Goal: Transaction & Acquisition: Book appointment/travel/reservation

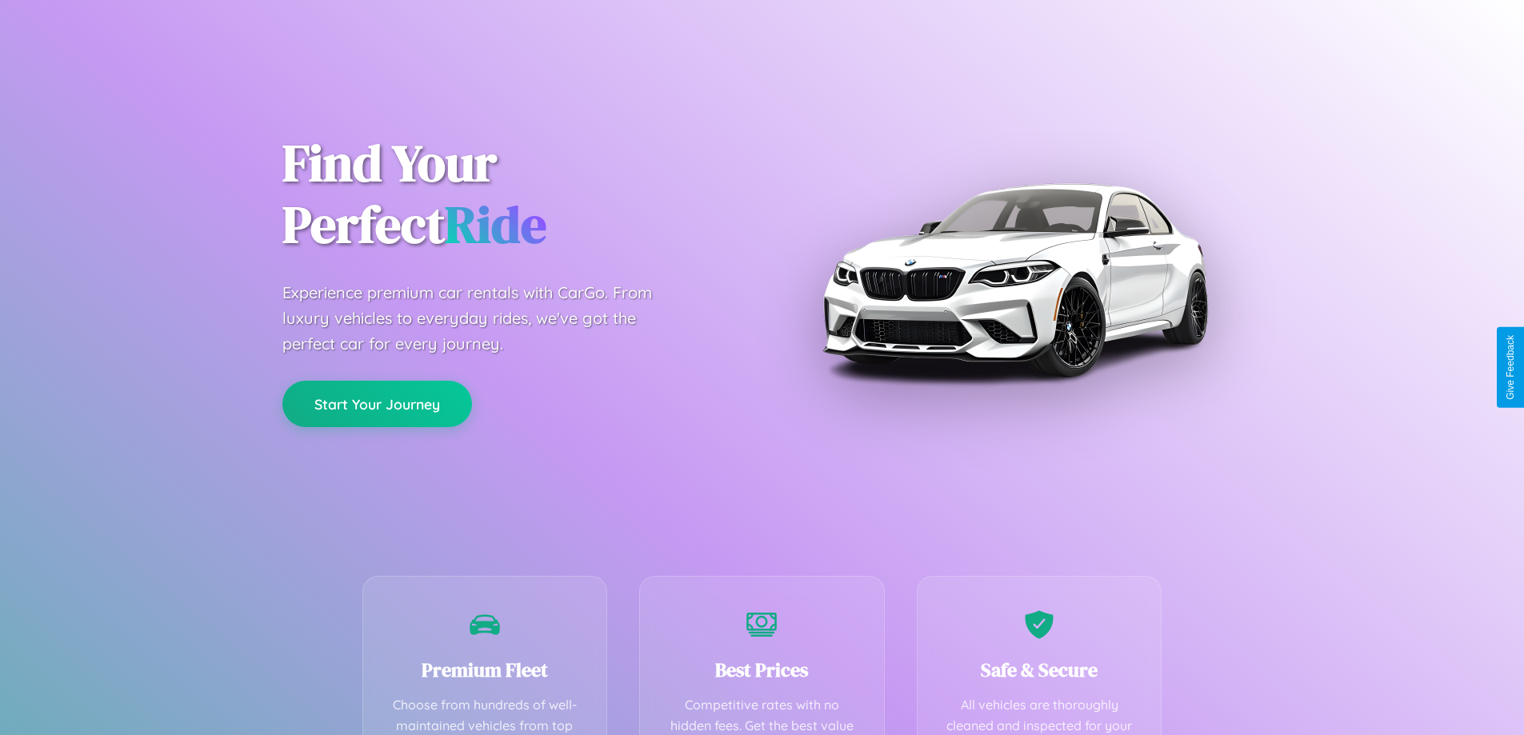
scroll to position [466, 0]
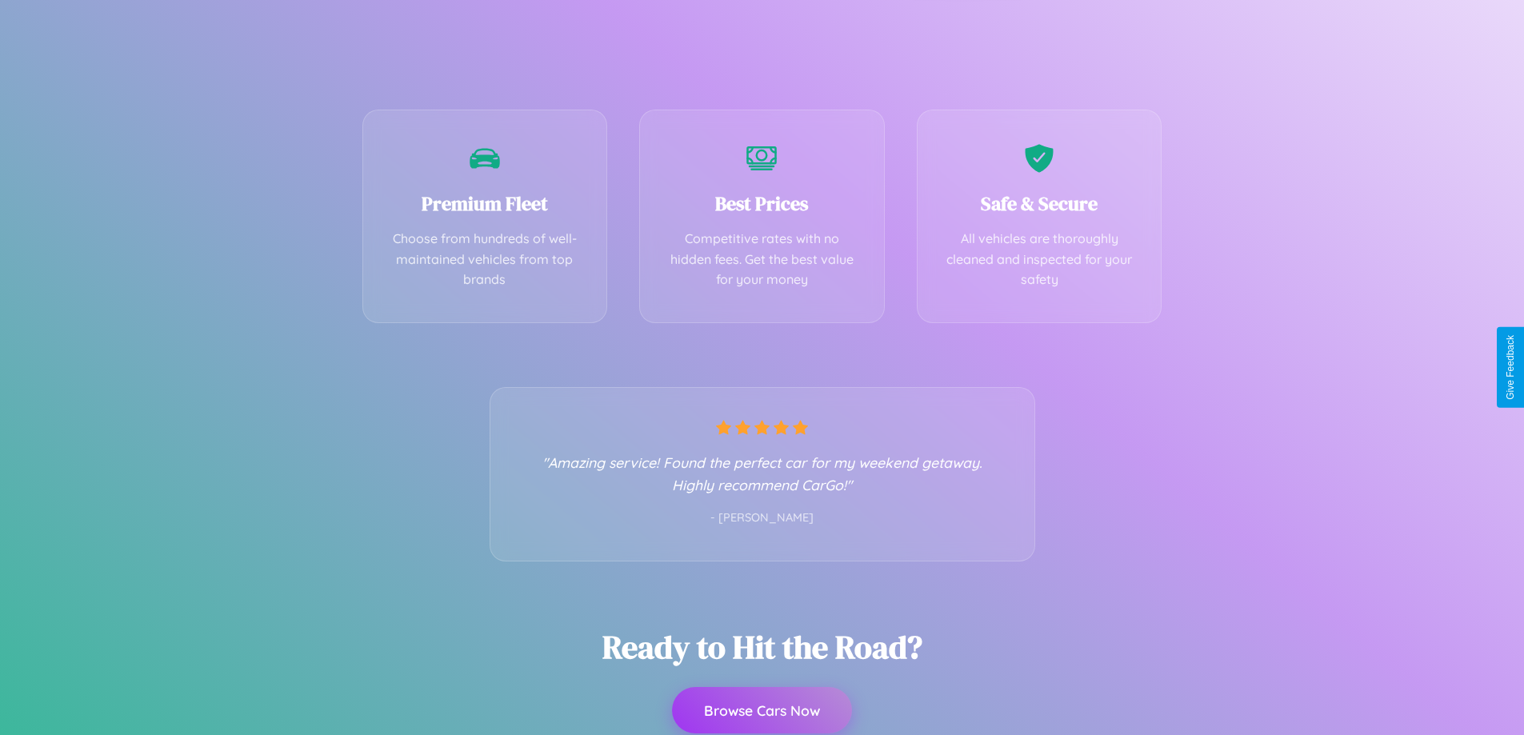
click at [761, 712] on button "Browse Cars Now" at bounding box center [762, 710] width 180 height 46
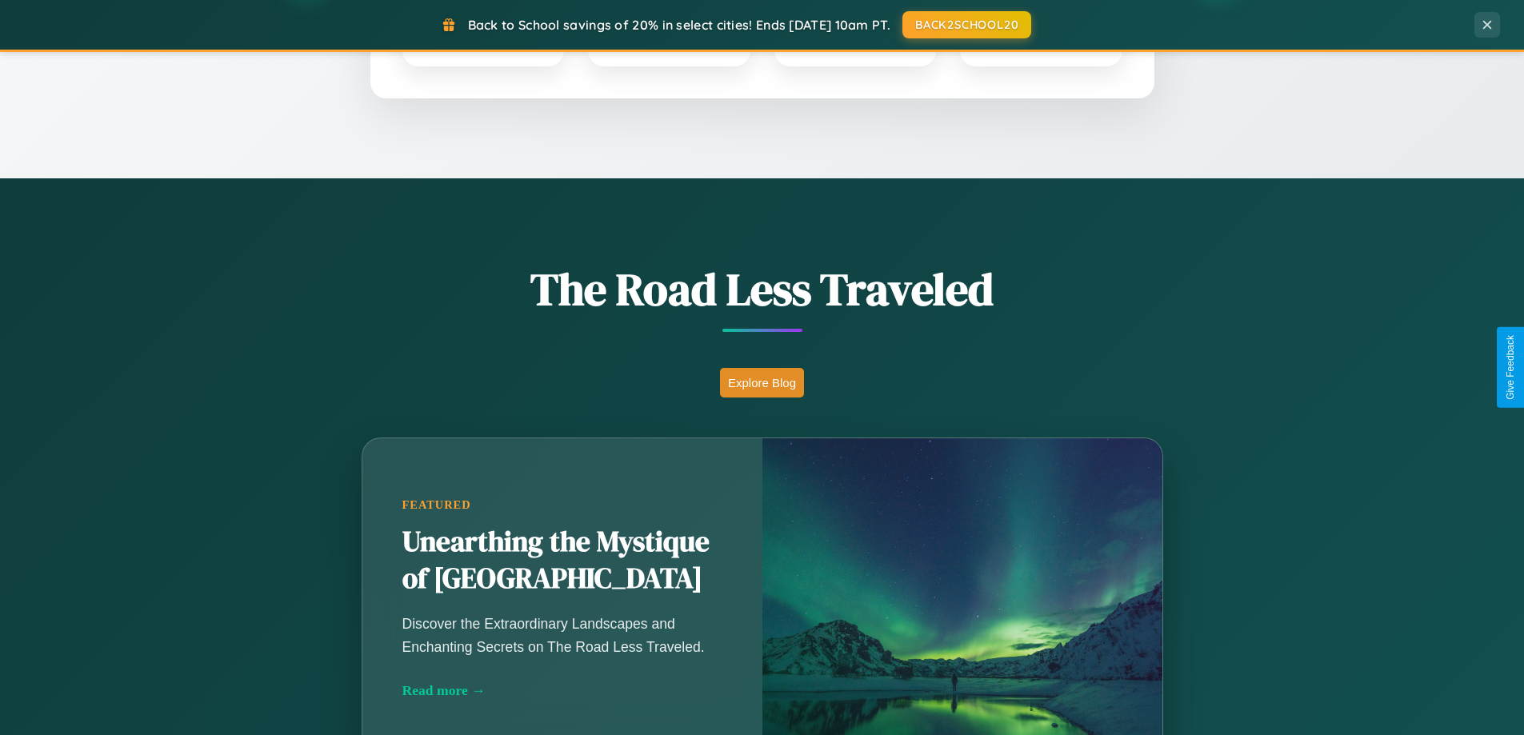
scroll to position [1101, 0]
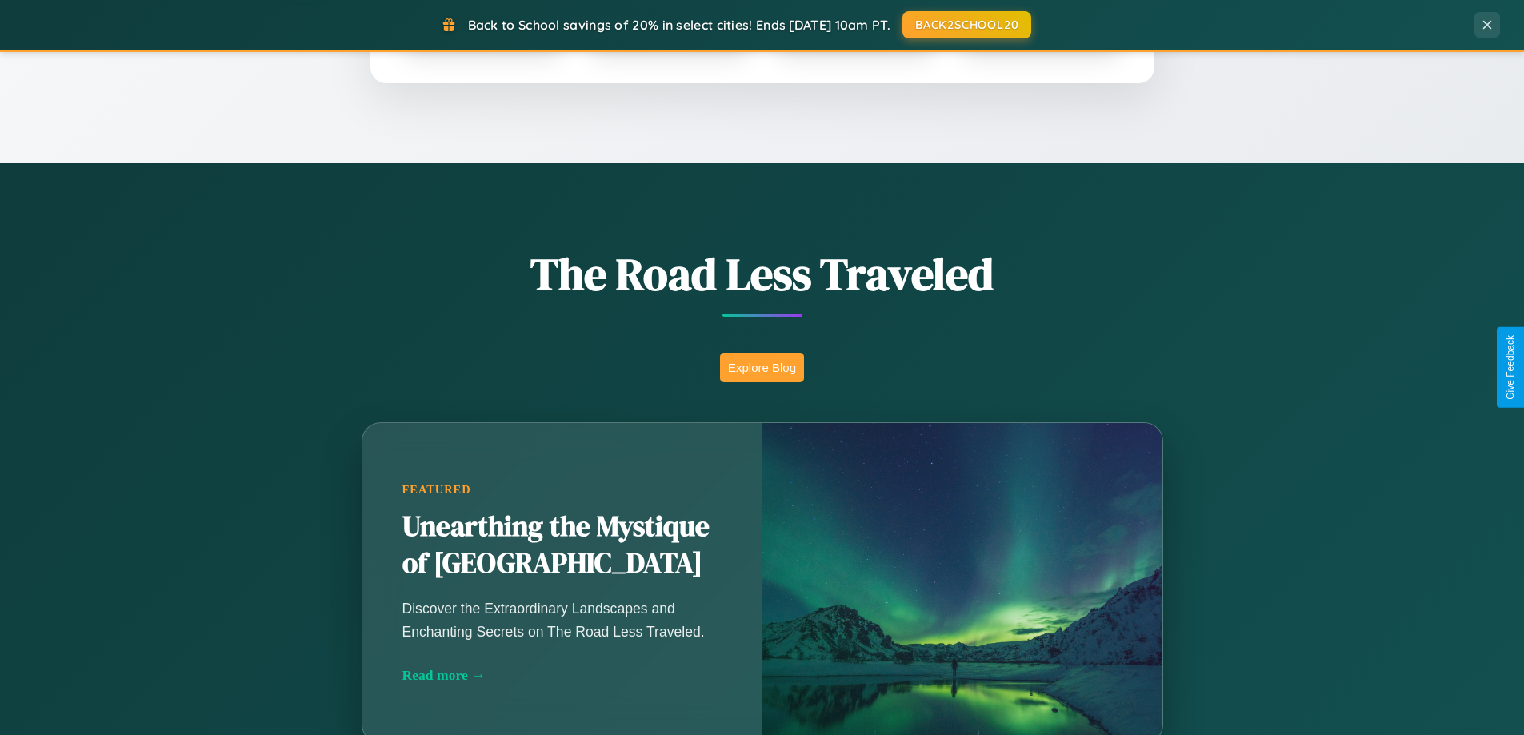
click at [761, 367] on button "Explore Blog" at bounding box center [762, 368] width 84 height 30
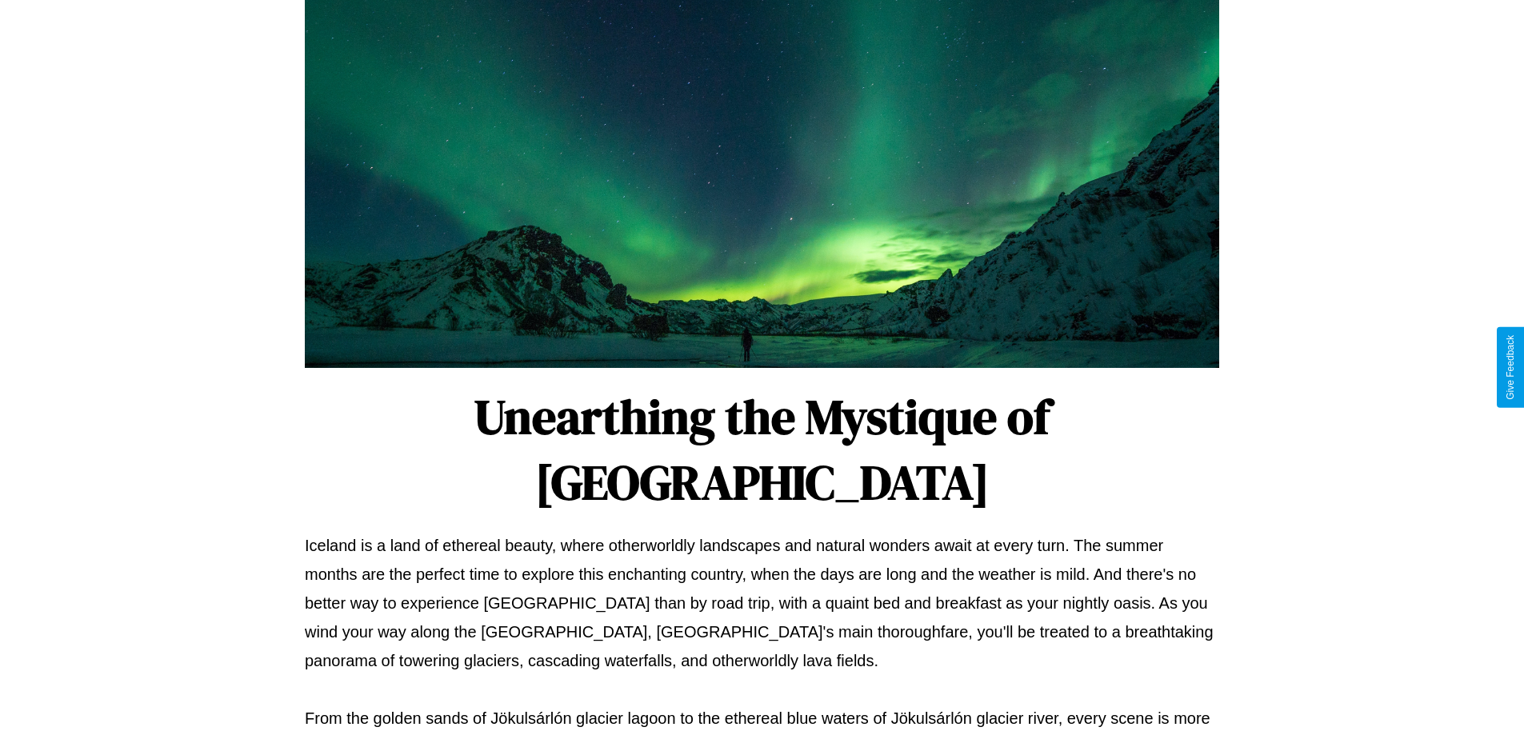
scroll to position [517, 0]
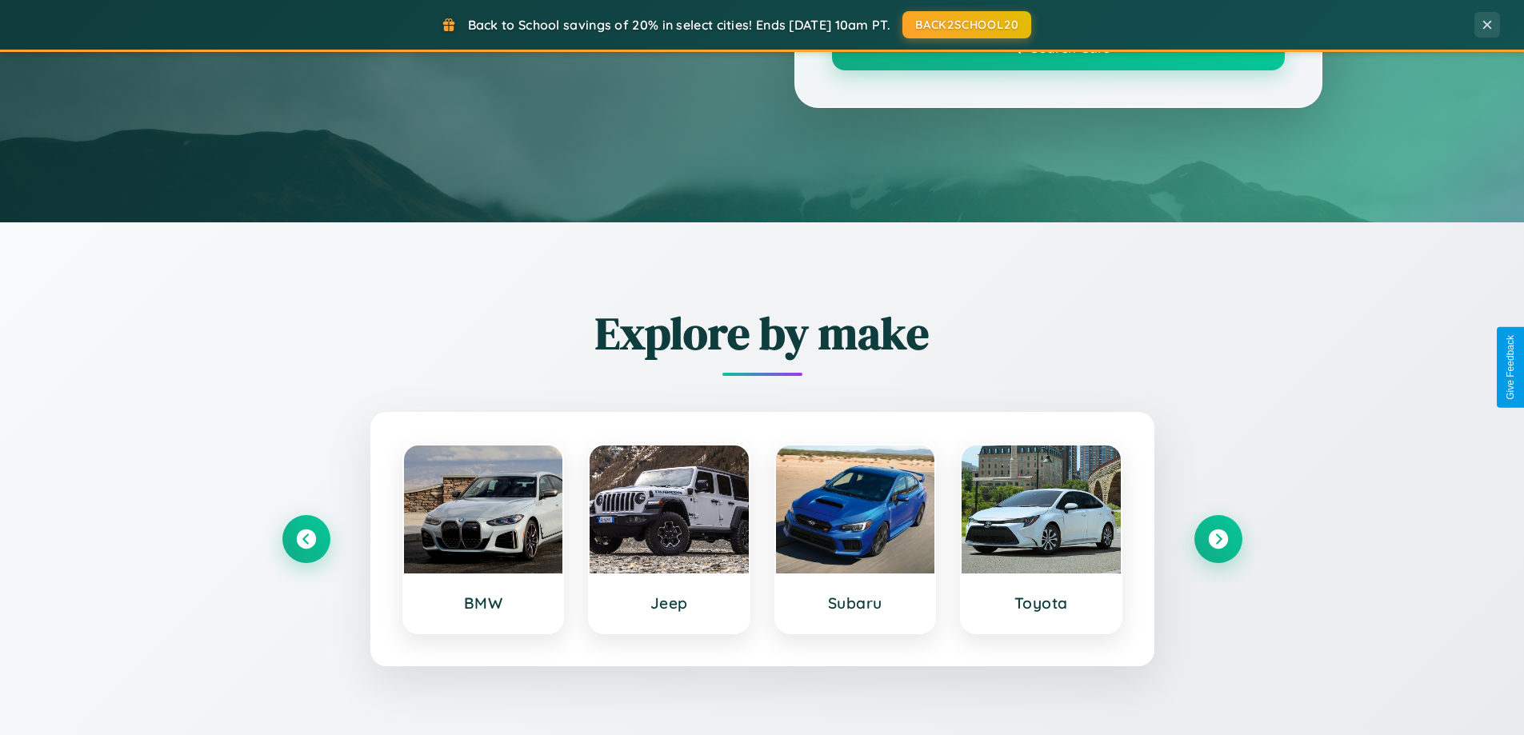
scroll to position [1101, 0]
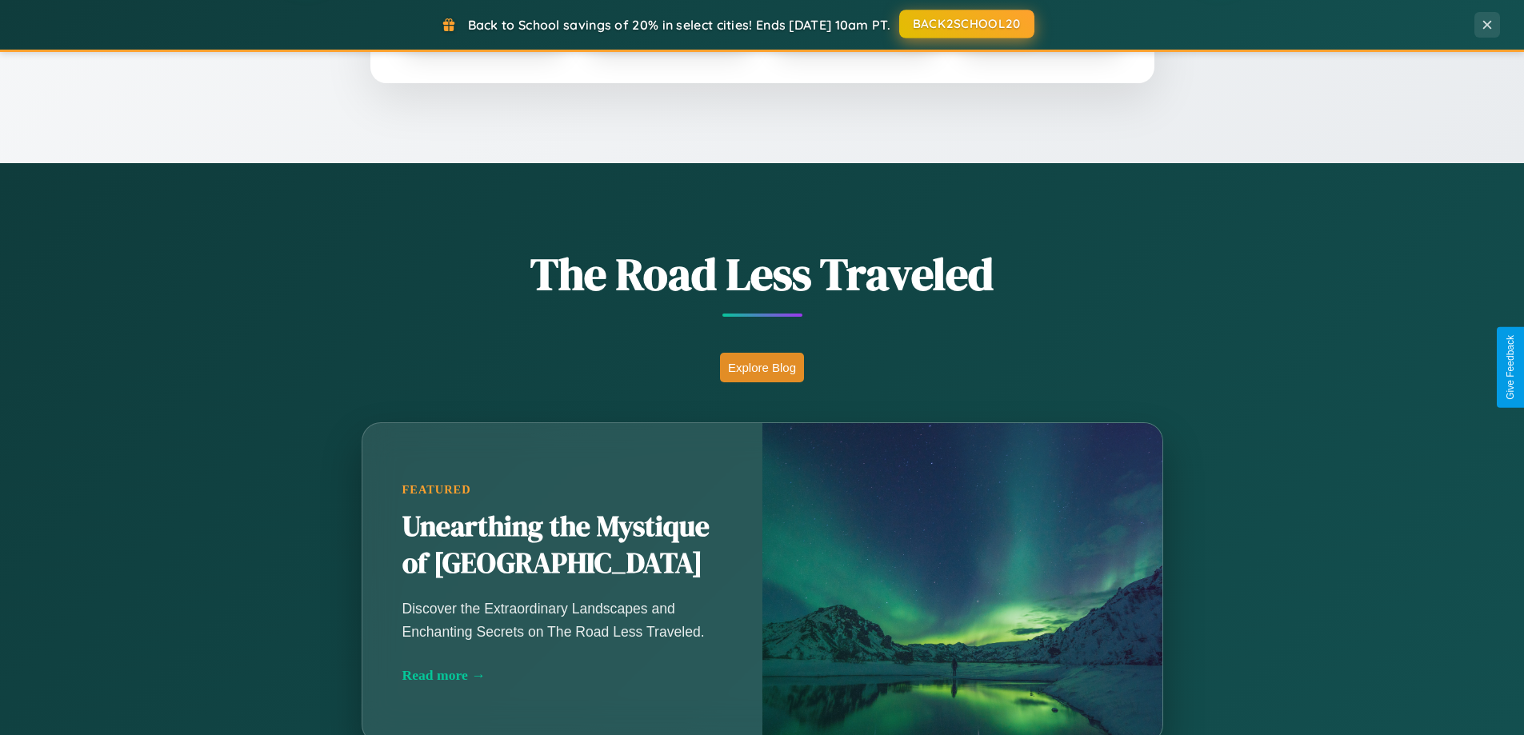
click at [965, 24] on button "BACK2SCHOOL20" at bounding box center [966, 24] width 135 height 29
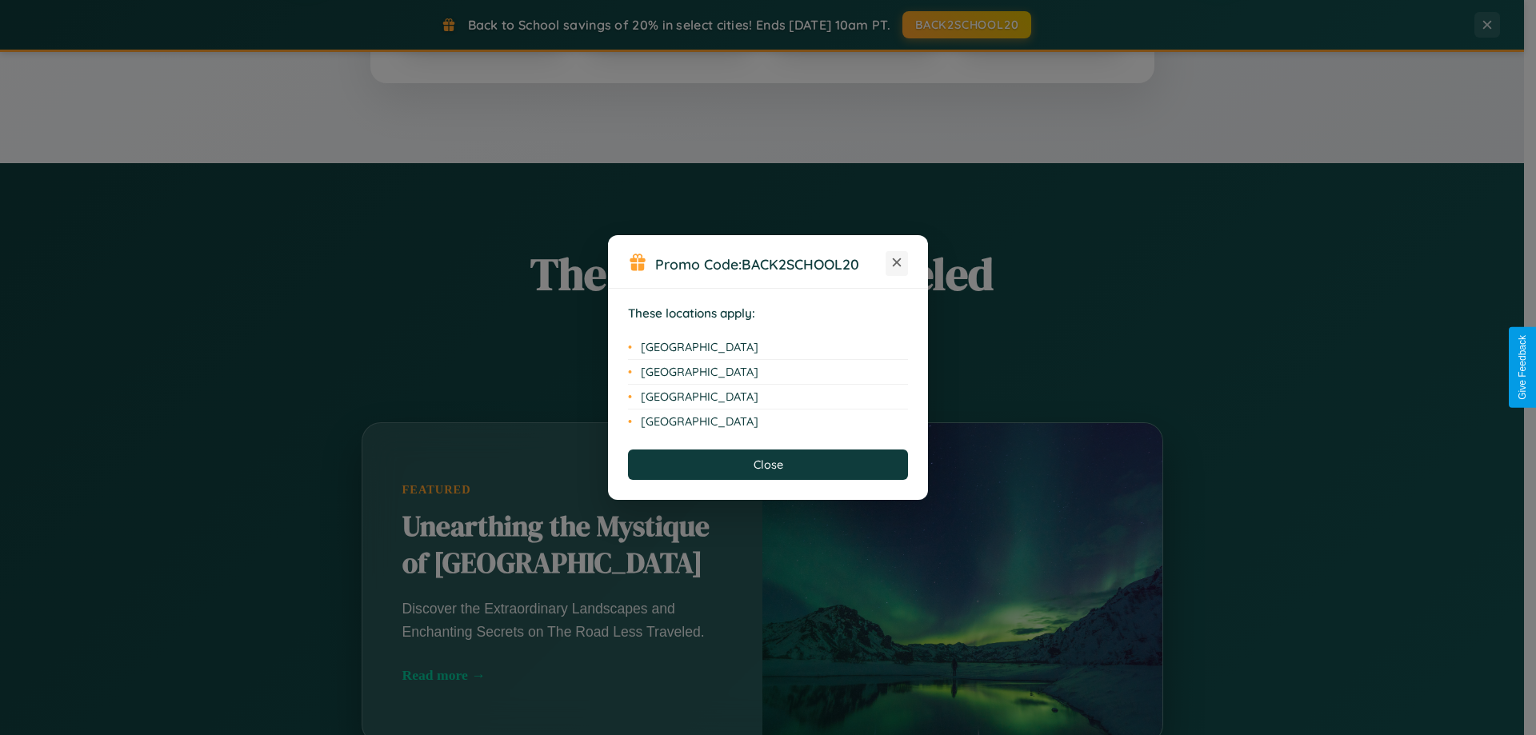
click at [897, 263] on icon at bounding box center [897, 262] width 9 height 9
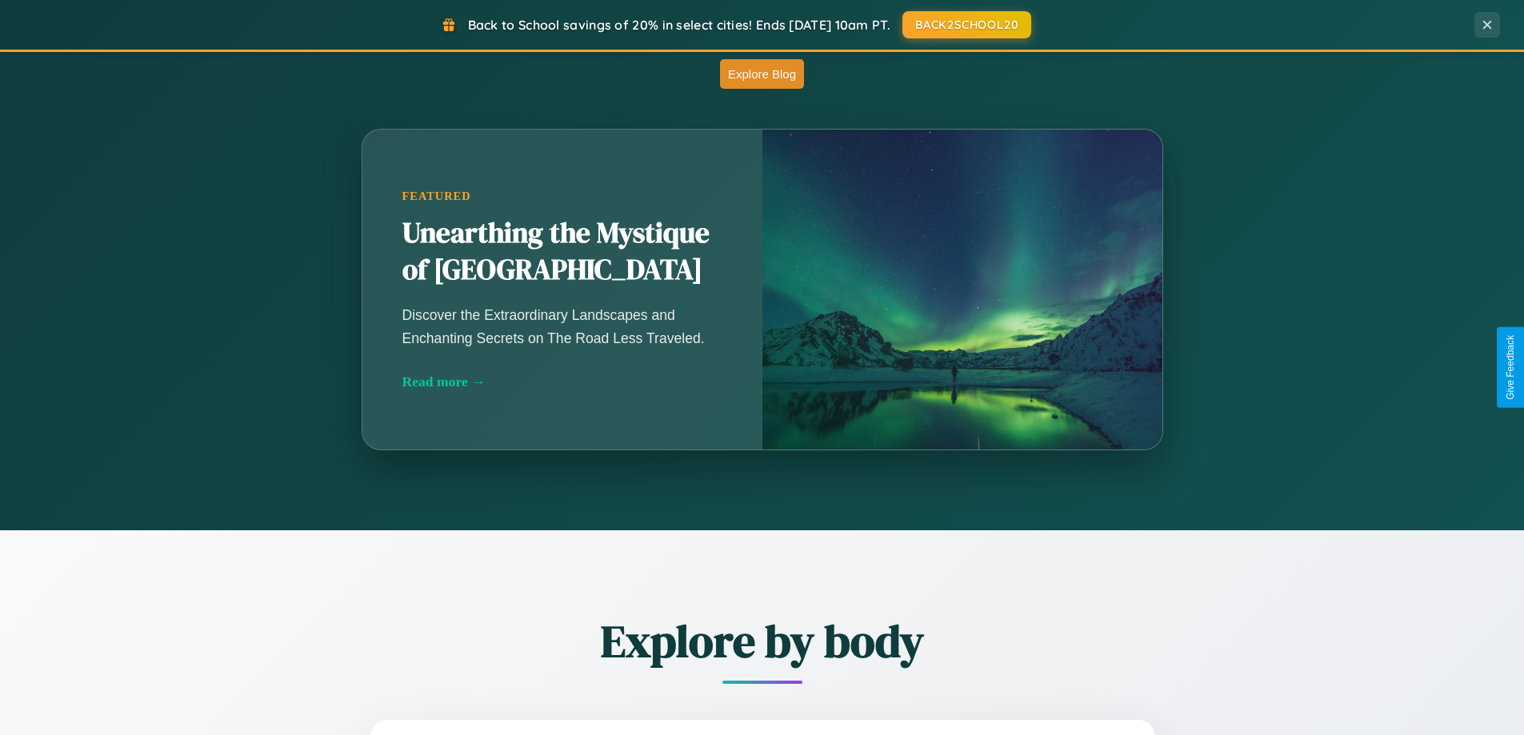
scroll to position [2570, 0]
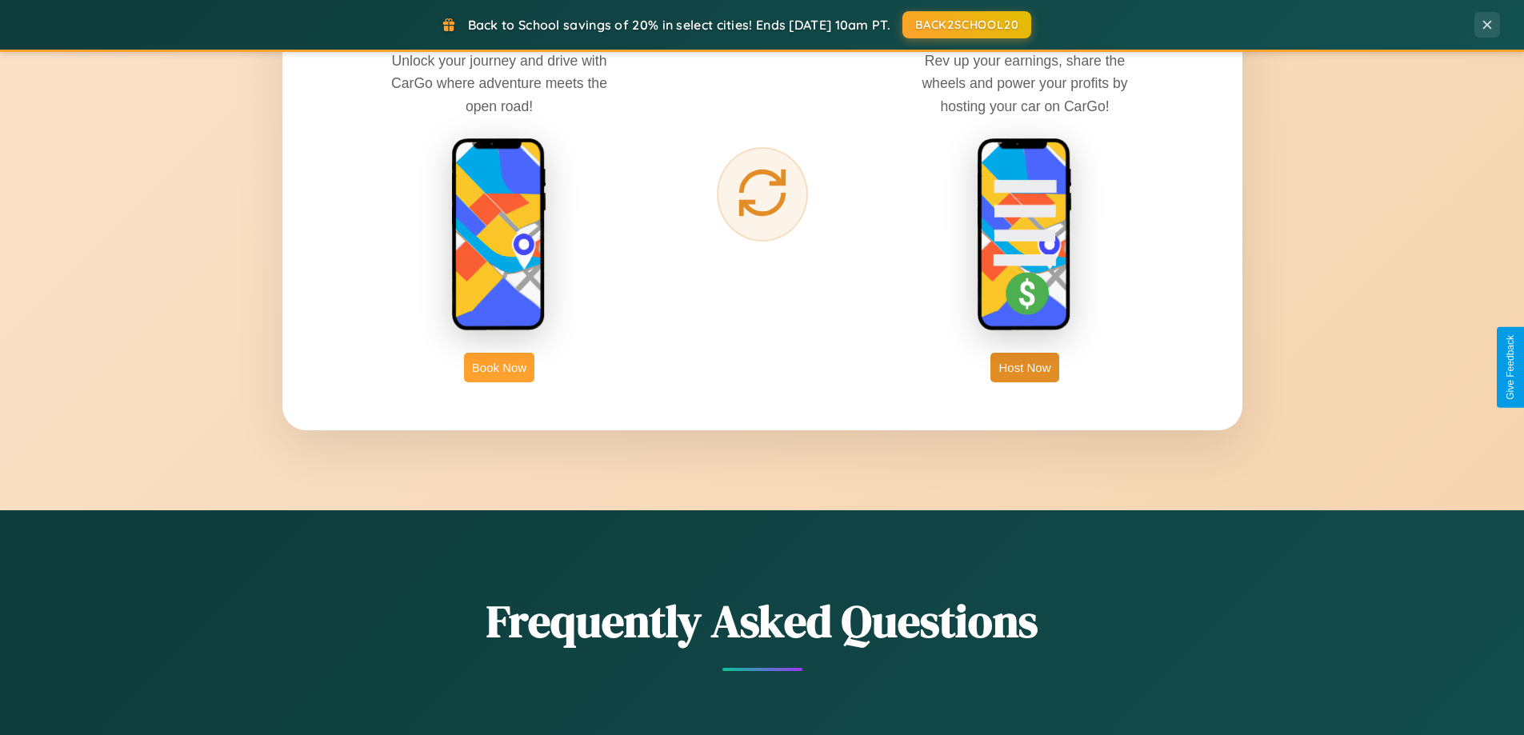
click at [499, 367] on button "Book Now" at bounding box center [499, 368] width 70 height 30
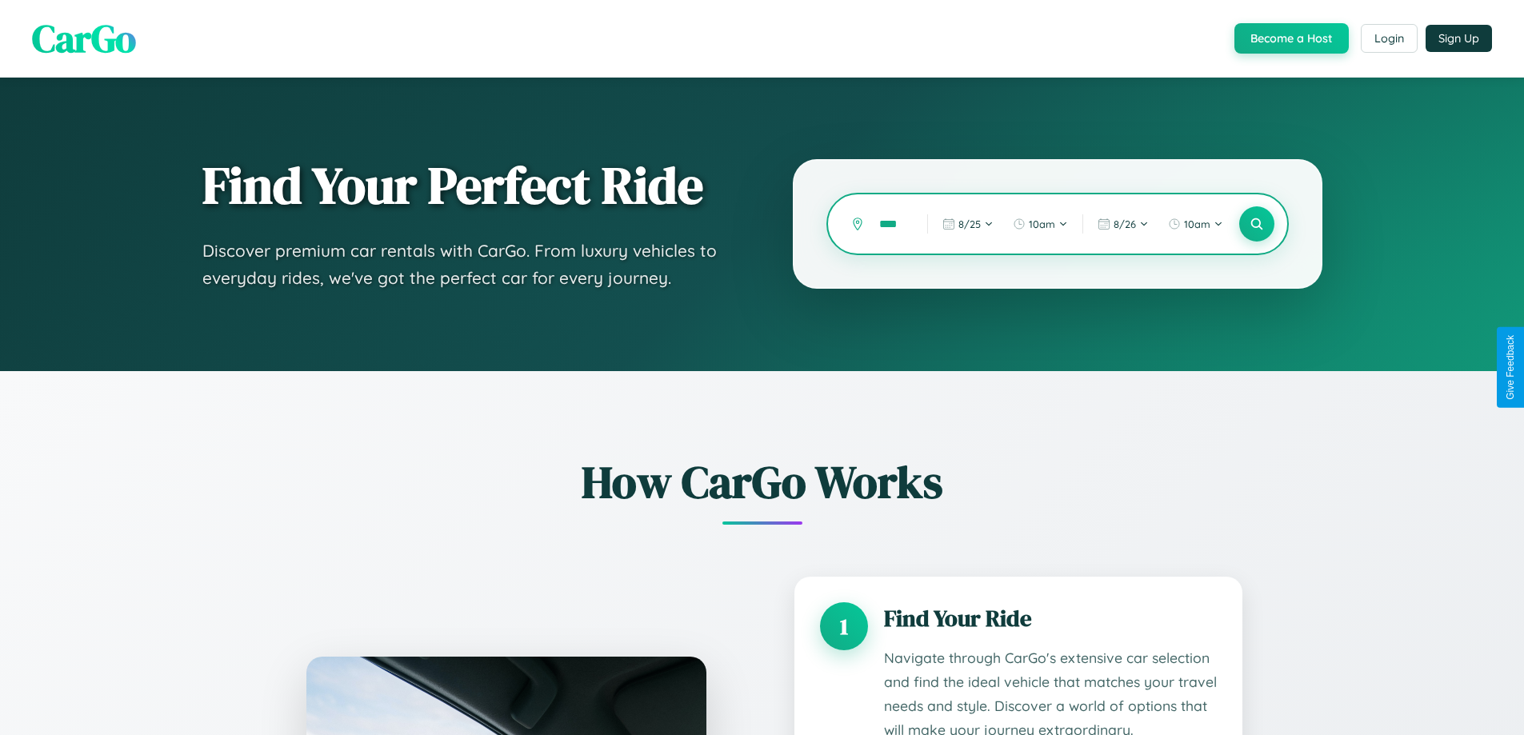
type input "*****"
